Goal: Book appointment/travel/reservation

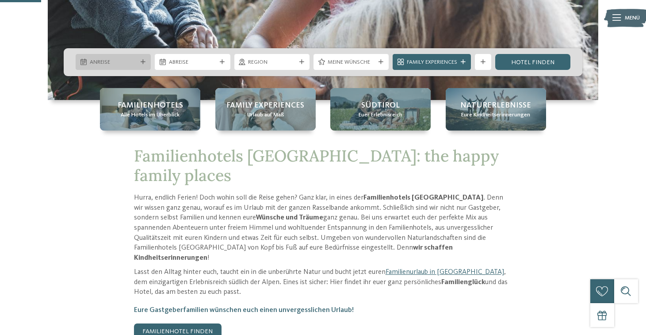
click at [127, 60] on span "Anreise" at bounding box center [113, 62] width 47 height 8
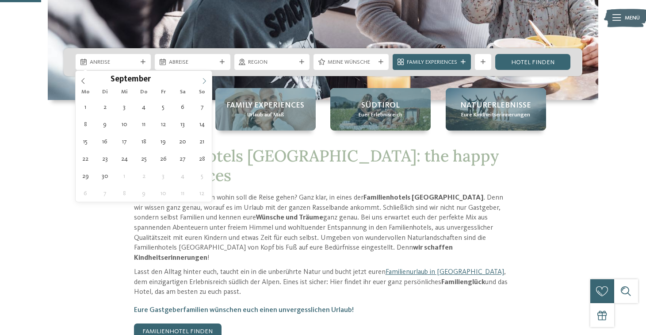
click at [202, 81] on icon at bounding box center [204, 81] width 6 height 6
type input "****"
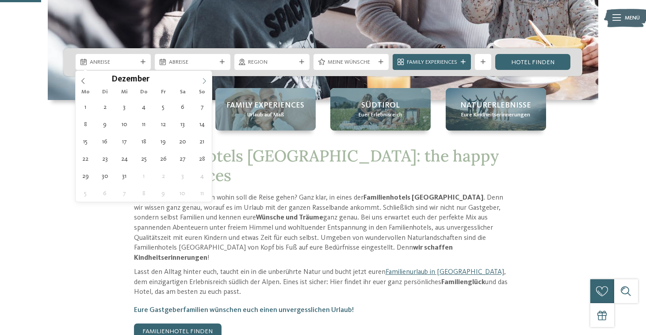
click at [202, 81] on icon at bounding box center [204, 81] width 6 height 6
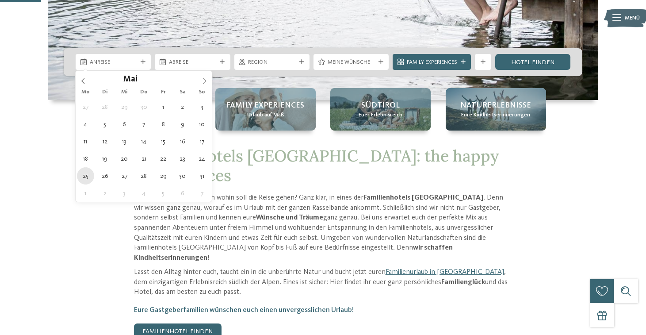
type div "25.05.2026"
type input "****"
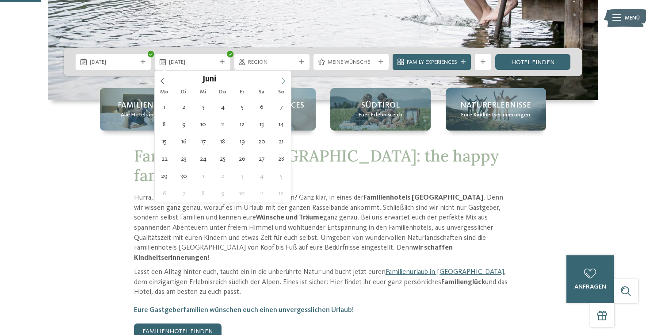
click at [281, 81] on icon at bounding box center [283, 81] width 6 height 6
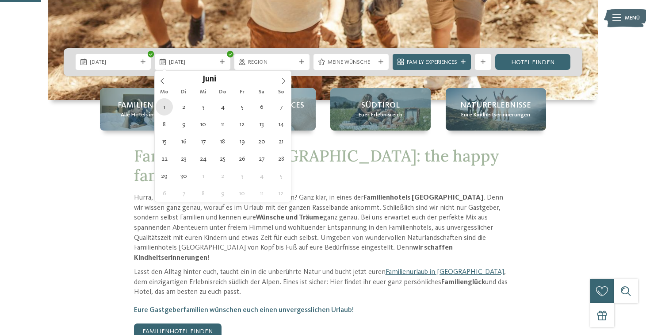
type div "01.06.2026"
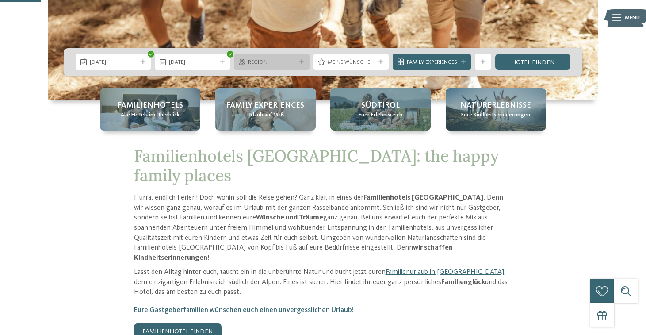
click at [291, 58] on span "Region" at bounding box center [271, 62] width 47 height 8
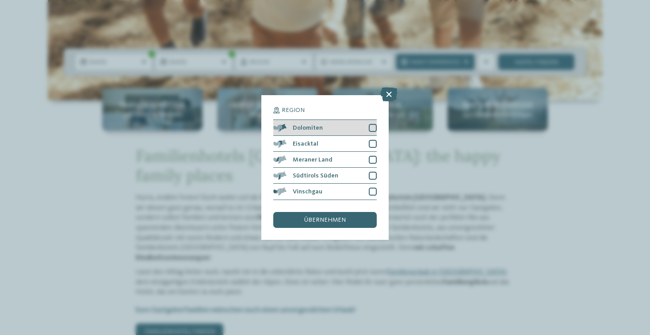
click at [376, 124] on div at bounding box center [373, 128] width 8 height 8
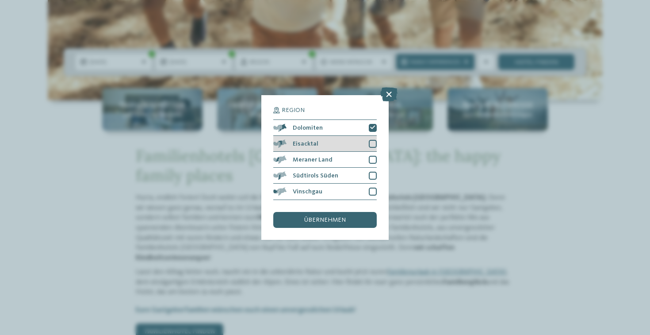
click at [374, 140] on div at bounding box center [373, 144] width 8 height 8
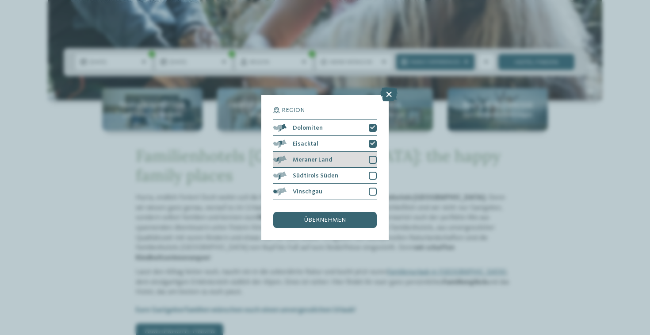
click at [372, 156] on div at bounding box center [373, 160] width 8 height 8
click at [372, 172] on div at bounding box center [373, 176] width 8 height 8
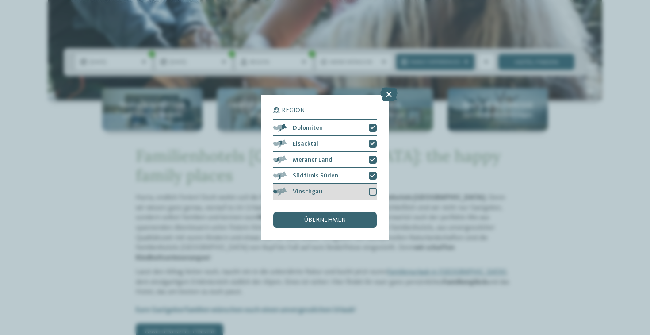
click at [372, 188] on div at bounding box center [373, 192] width 8 height 8
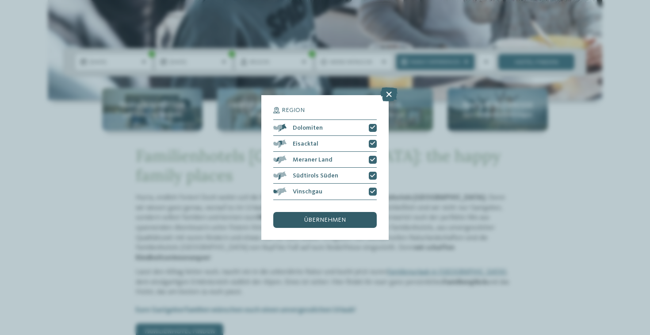
click at [360, 212] on div "übernehmen" at bounding box center [325, 220] width 104 height 16
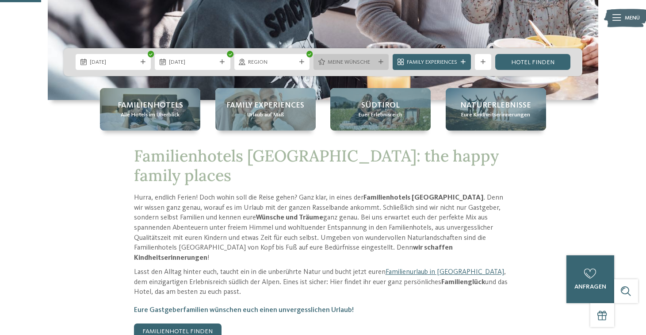
click at [354, 64] on span "Meine Wünsche" at bounding box center [351, 62] width 47 height 8
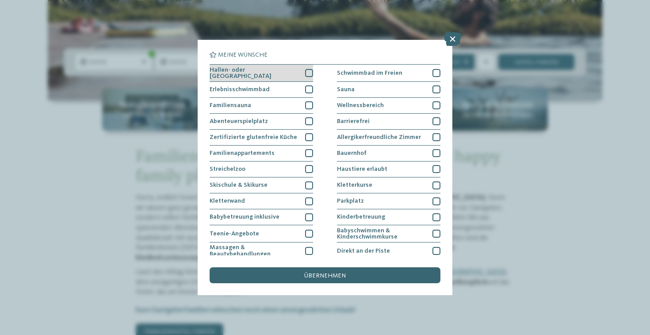
click at [310, 73] on div at bounding box center [309, 73] width 8 height 8
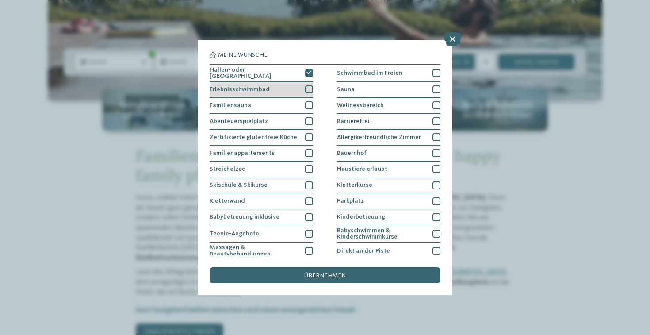
click at [310, 90] on div at bounding box center [309, 89] width 8 height 8
click at [311, 86] on div at bounding box center [309, 89] width 8 height 8
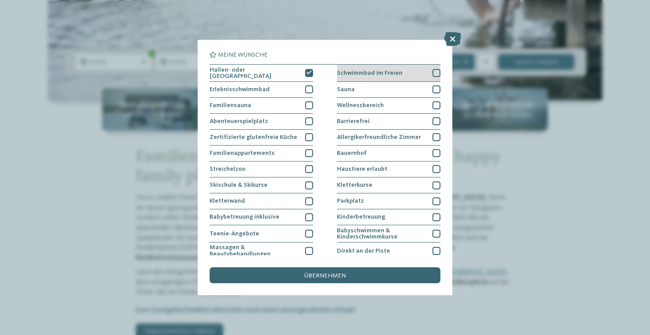
click at [433, 70] on div at bounding box center [437, 73] width 8 height 8
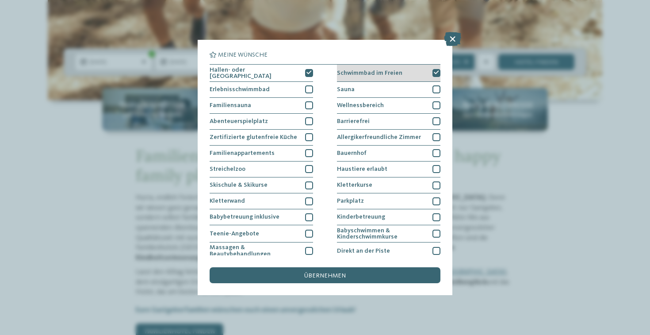
click at [434, 73] on icon at bounding box center [436, 72] width 5 height 5
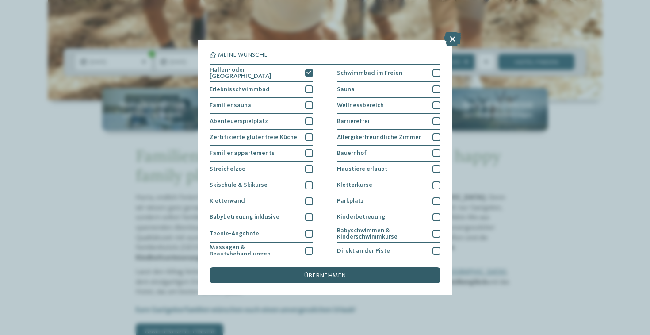
click at [345, 267] on div "übernehmen" at bounding box center [325, 275] width 231 height 16
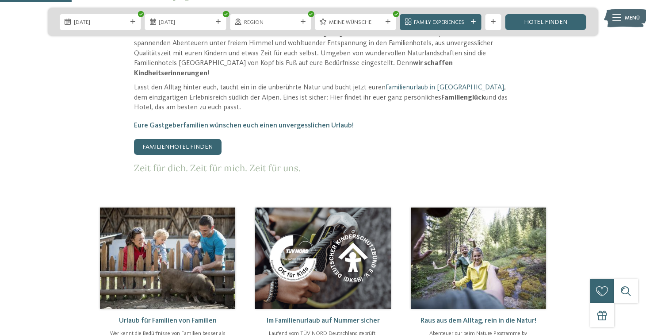
scroll to position [400, 0]
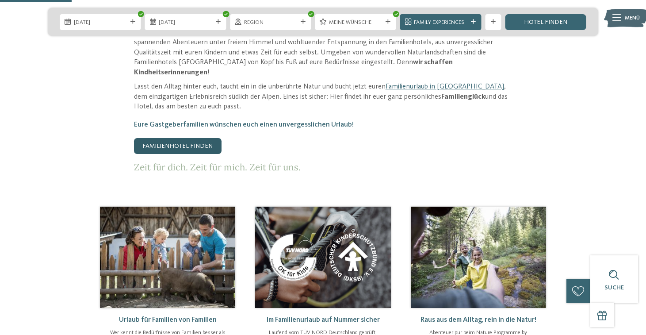
click at [179, 138] on link "Familienhotel finden" at bounding box center [178, 146] width 88 height 16
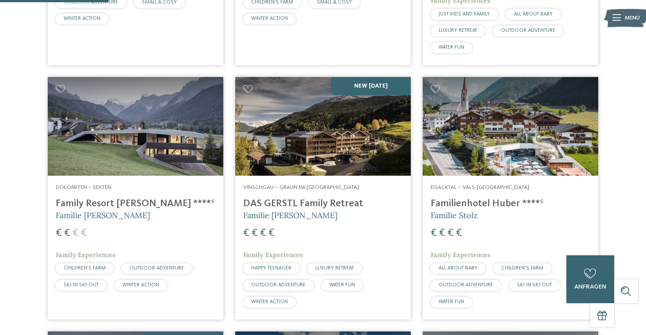
scroll to position [452, 0]
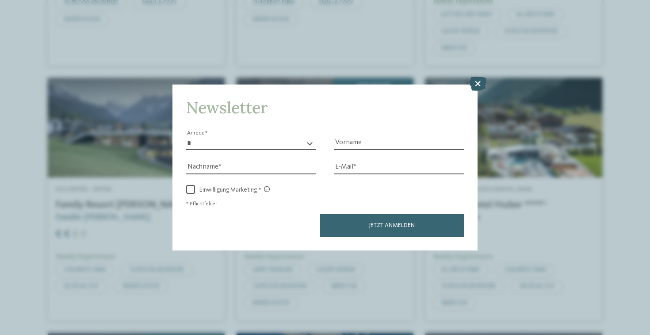
click at [482, 77] on icon at bounding box center [477, 84] width 17 height 14
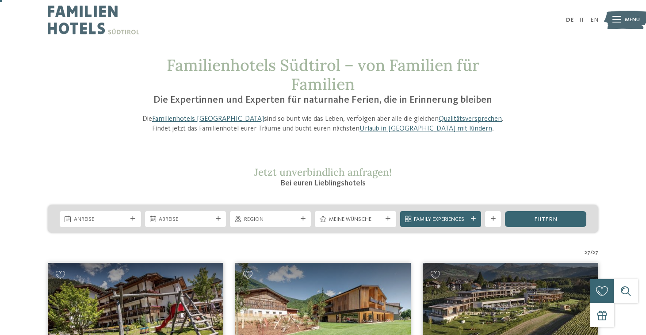
scroll to position [0, 0]
click at [533, 215] on div "filtern" at bounding box center [545, 219] width 81 height 16
click at [122, 223] on div "Anreise" at bounding box center [100, 219] width 81 height 16
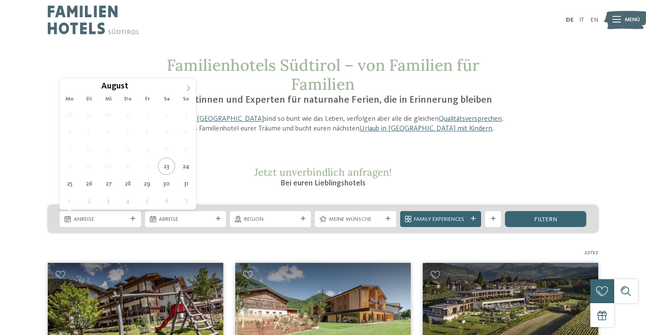
click at [192, 91] on span at bounding box center [188, 85] width 15 height 15
type input "****"
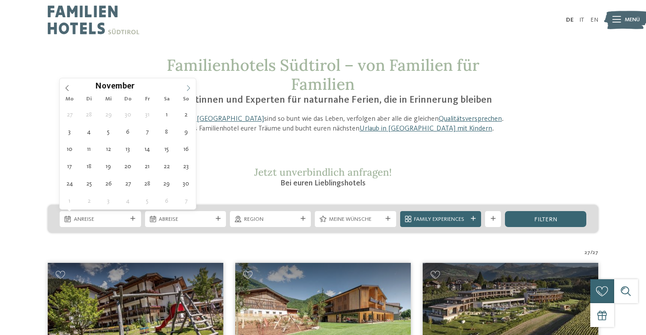
click at [192, 91] on span at bounding box center [188, 85] width 15 height 15
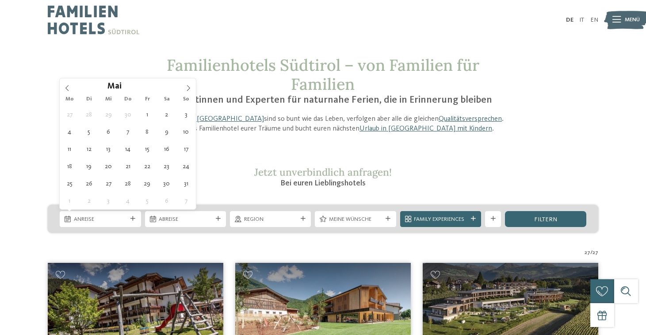
type div "25.05.2026"
type input "****"
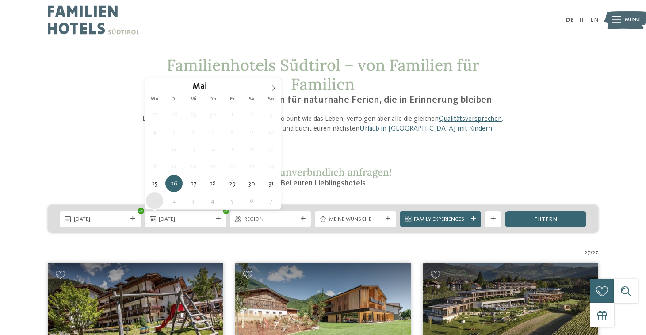
type div "01.06.2026"
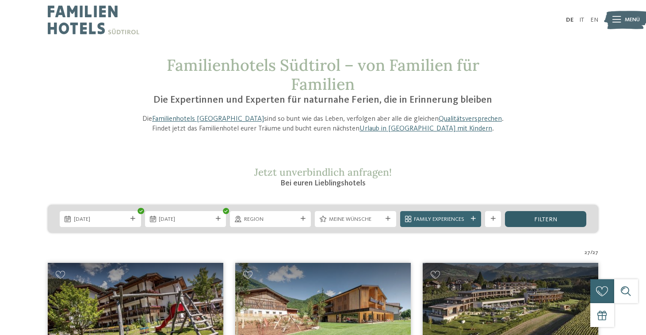
click at [542, 218] on span "filtern" at bounding box center [545, 219] width 23 height 6
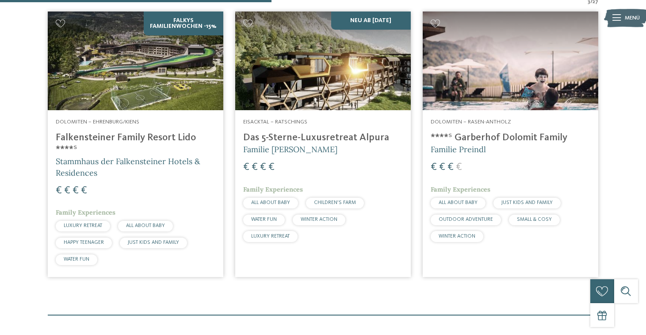
scroll to position [300, 0]
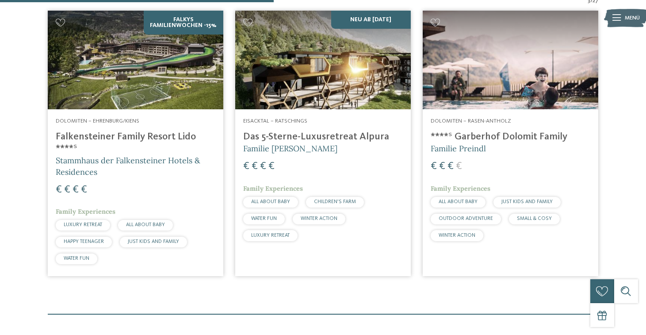
click at [545, 103] on img at bounding box center [511, 60] width 176 height 99
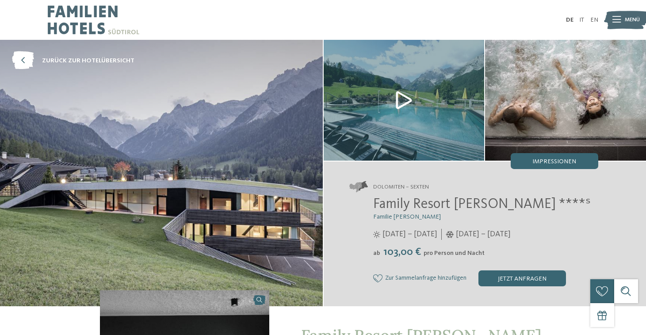
click at [209, 203] on img at bounding box center [161, 173] width 323 height 266
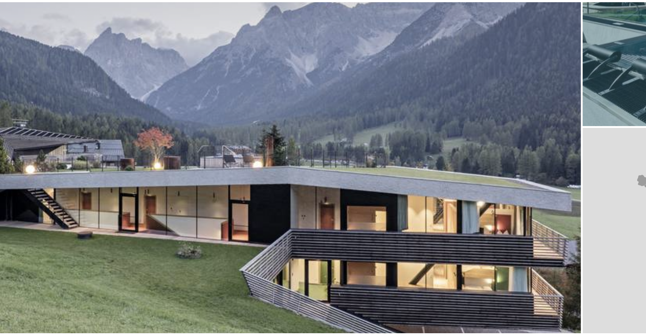
scroll to position [1, 0]
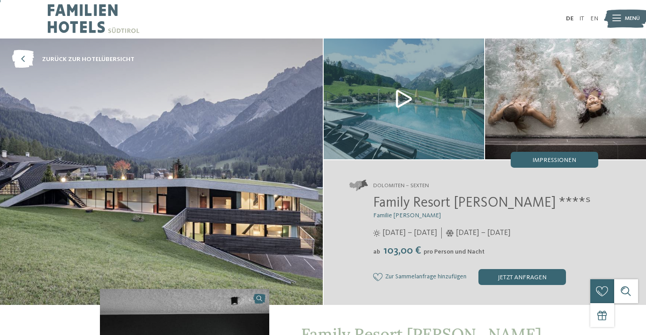
click at [402, 97] on img at bounding box center [404, 98] width 161 height 121
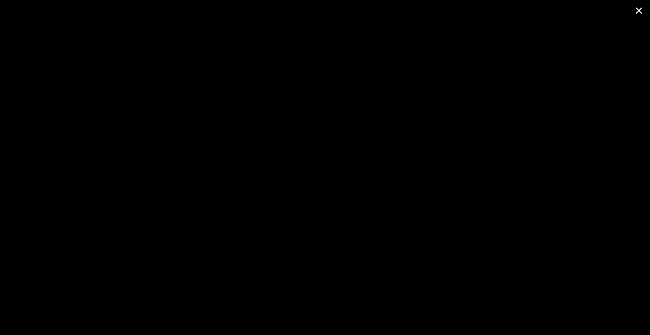
click at [637, 9] on span at bounding box center [639, 10] width 22 height 21
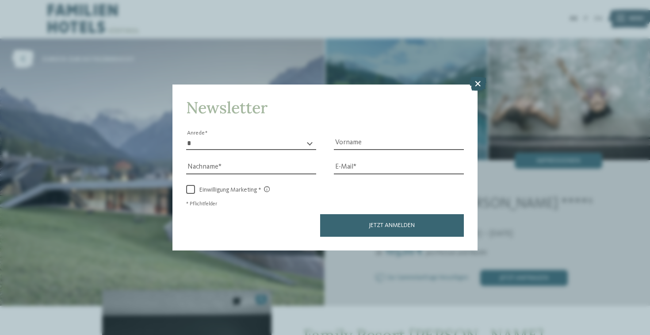
click at [480, 77] on icon at bounding box center [477, 84] width 17 height 14
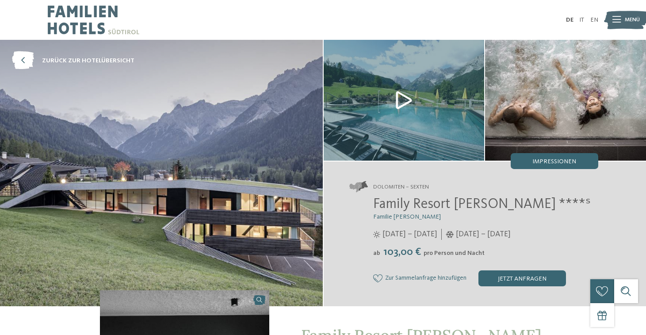
scroll to position [0, 0]
